Goal: Browse casually: Explore the website without a specific task or goal

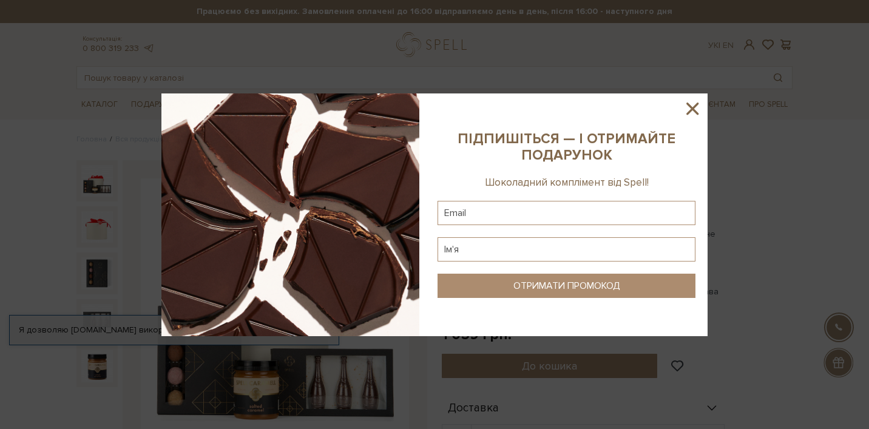
click at [698, 103] on icon at bounding box center [693, 109] width 12 height 12
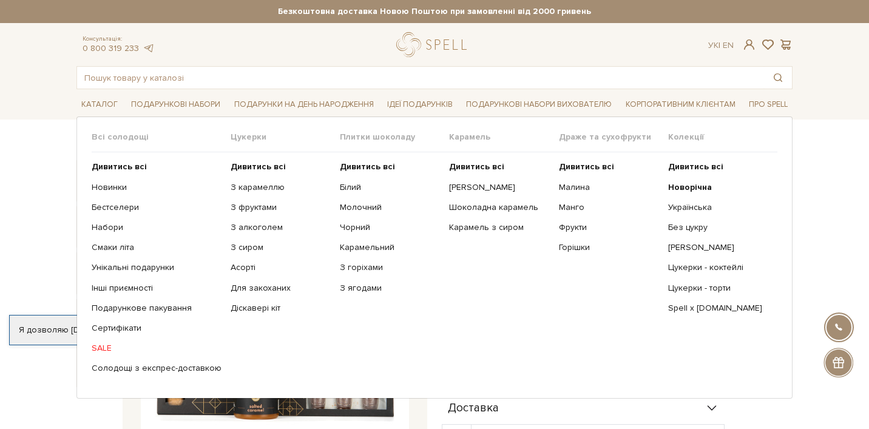
click at [104, 349] on link "SALE" at bounding box center [157, 348] width 130 height 11
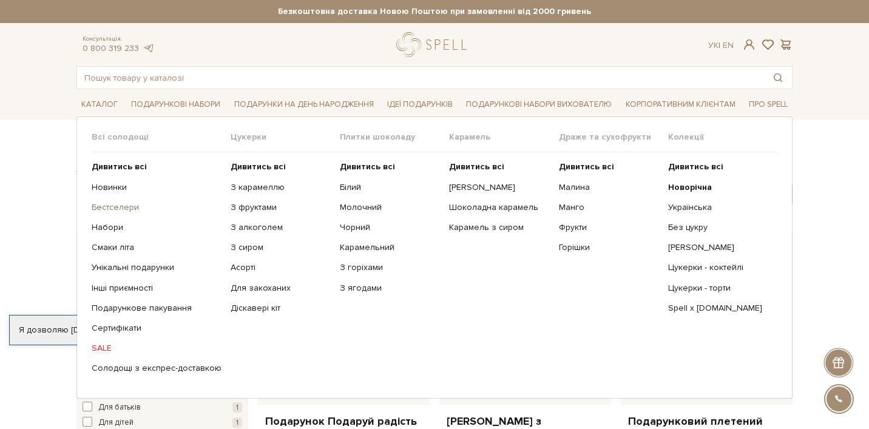
click at [121, 208] on link "Бестселери" at bounding box center [157, 207] width 130 height 11
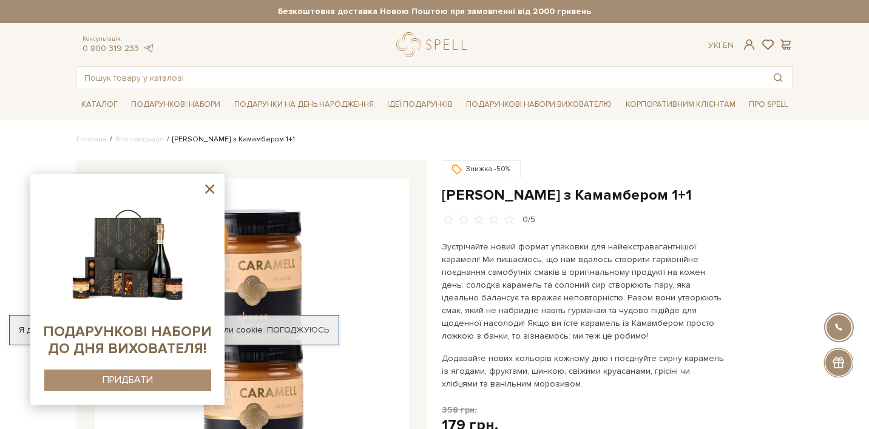
click at [475, 281] on p "Зустрічайте новий формат упаковки для найекстравагантнішої карамелі! Ми пишаємо…" at bounding box center [584, 291] width 285 height 102
click at [210, 189] on icon at bounding box center [209, 189] width 9 height 9
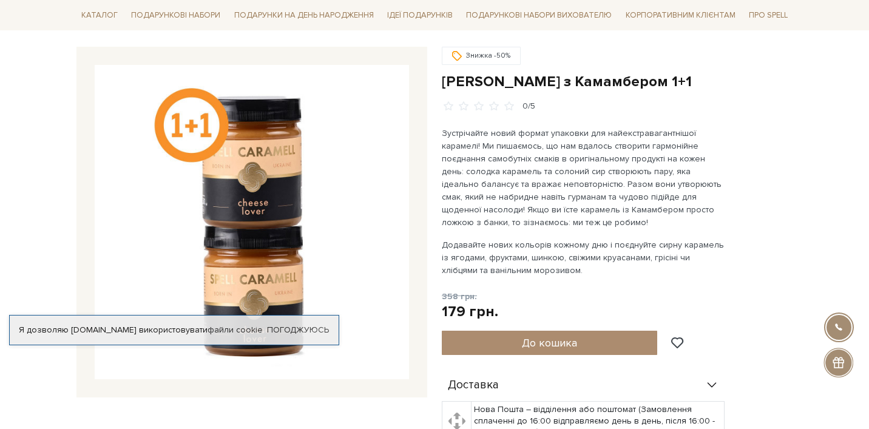
scroll to position [114, 0]
click at [274, 251] on img at bounding box center [252, 221] width 314 height 314
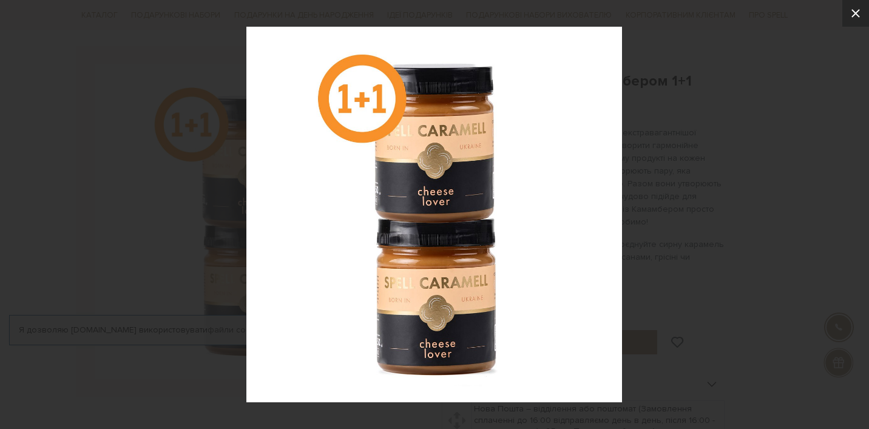
click at [858, 9] on icon at bounding box center [856, 13] width 15 height 15
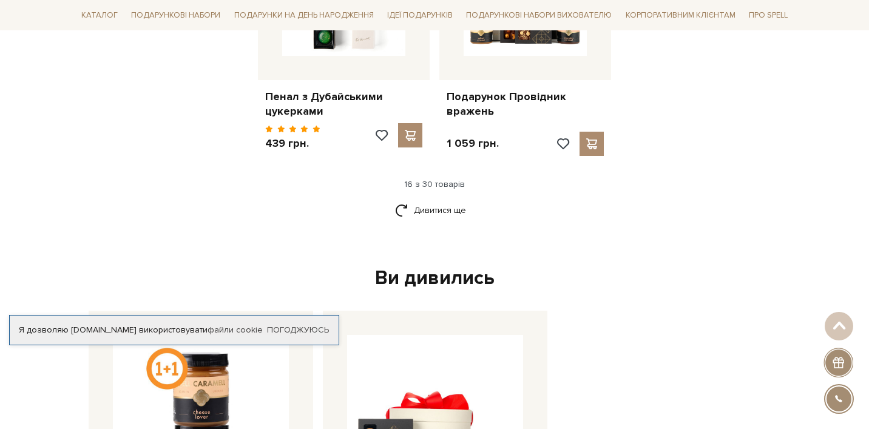
scroll to position [1668, 0]
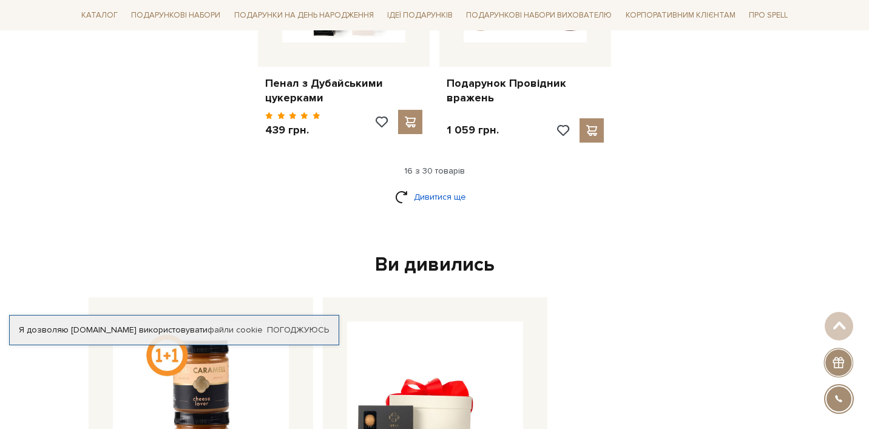
click at [455, 186] on link "Дивитися ще" at bounding box center [434, 196] width 79 height 21
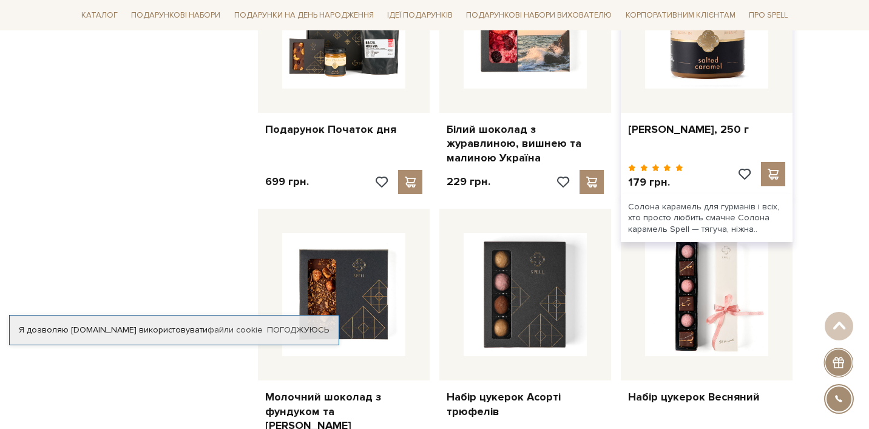
scroll to position [516, 0]
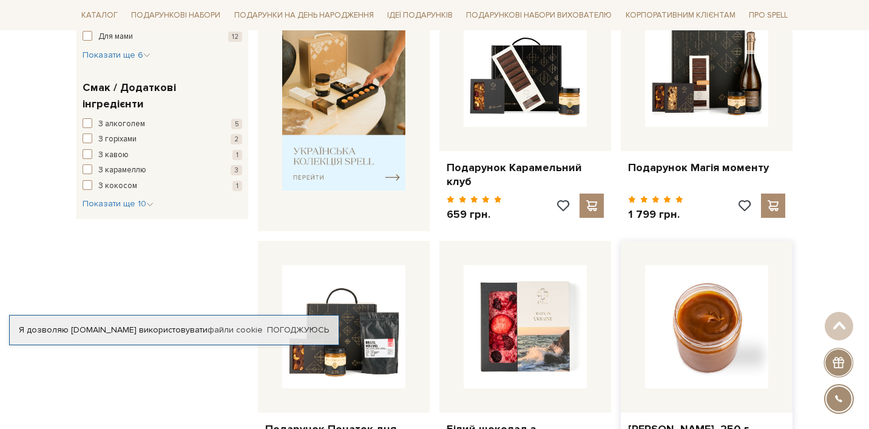
click at [718, 336] on img at bounding box center [706, 326] width 123 height 123
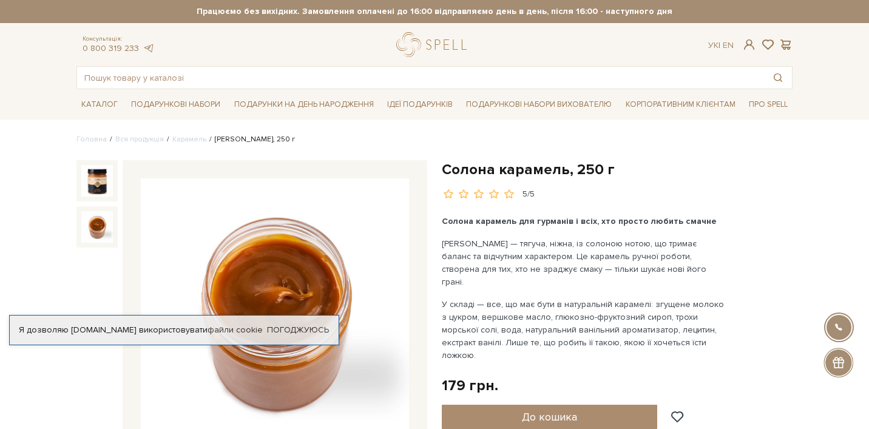
click at [102, 222] on img at bounding box center [97, 227] width 32 height 32
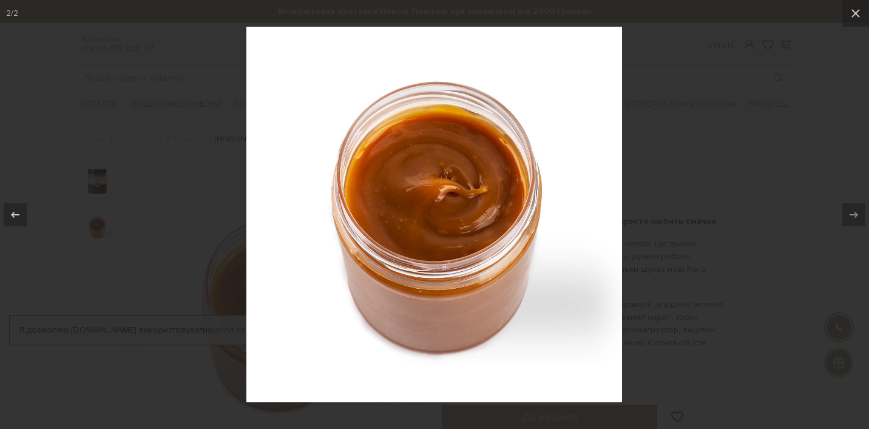
click at [643, 290] on div at bounding box center [434, 214] width 869 height 429
